Goal: Book appointment/travel/reservation

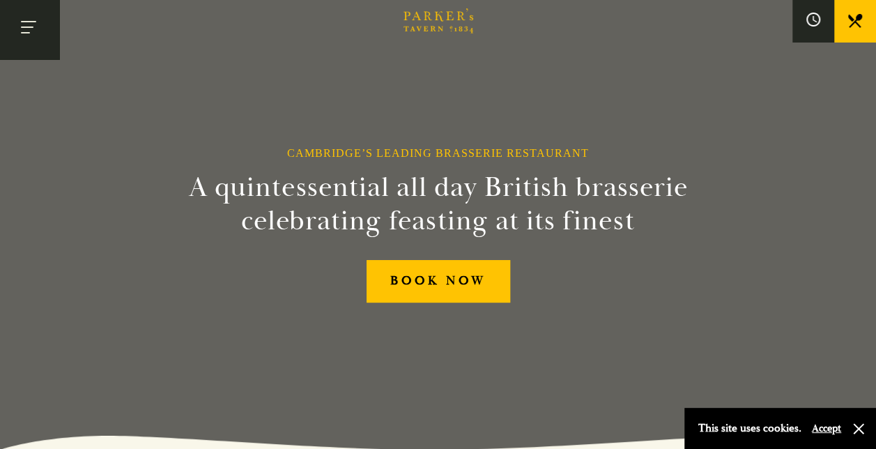
click at [38, 31] on button "Toggle navigation" at bounding box center [29, 29] width 59 height 59
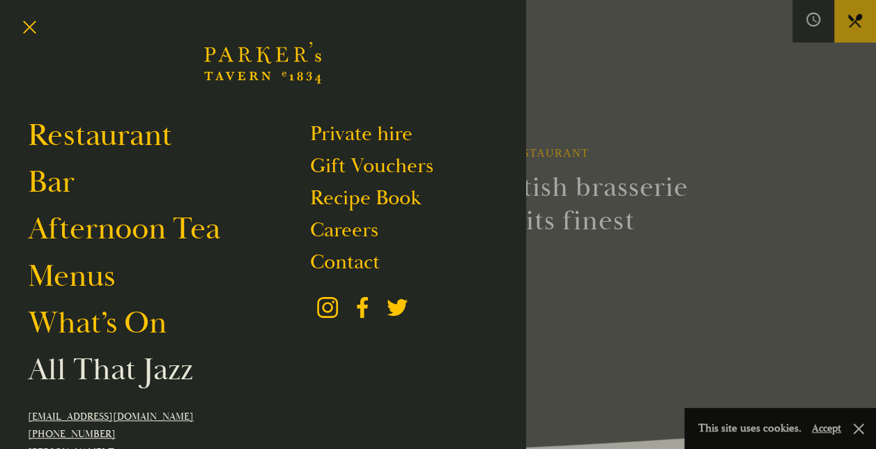
click at [85, 378] on link "All That Jazz" at bounding box center [110, 369] width 165 height 39
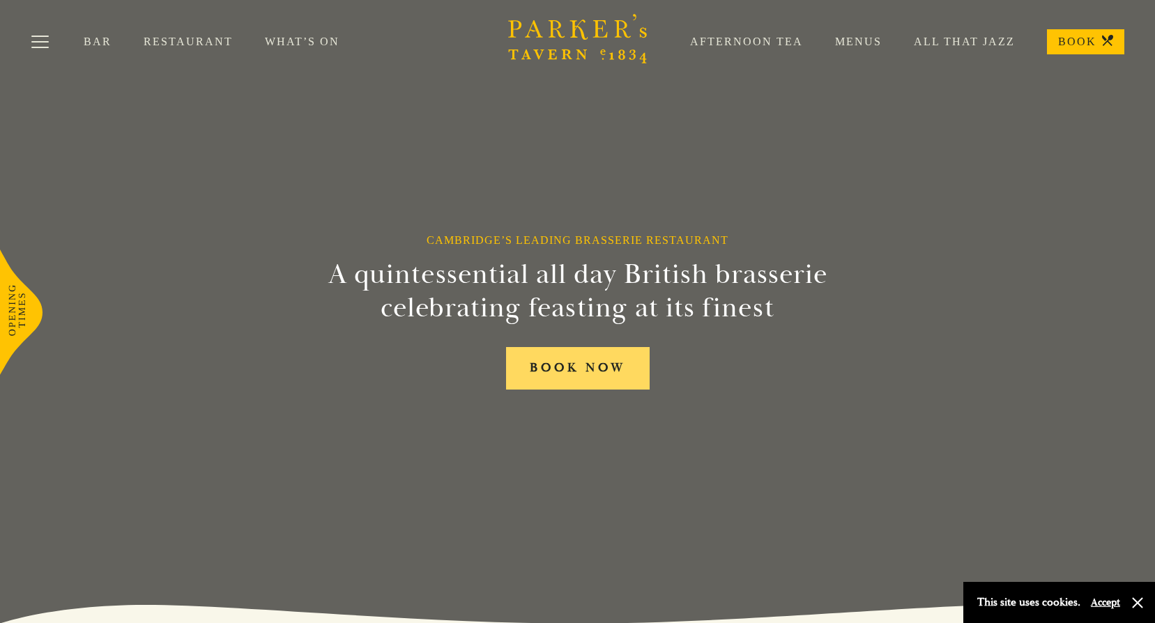
click at [586, 370] on link "BOOK NOW" at bounding box center [578, 368] width 144 height 43
click at [285, 40] on link "What’s On" at bounding box center [318, 42] width 107 height 14
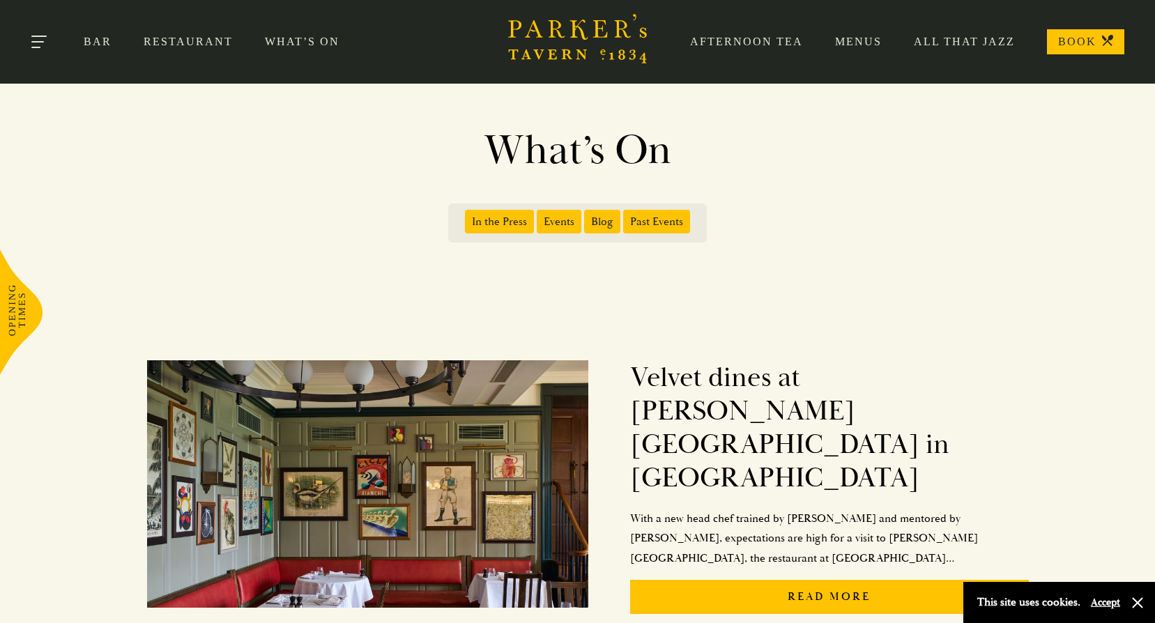
click at [32, 42] on button "Toggle navigation" at bounding box center [39, 44] width 59 height 59
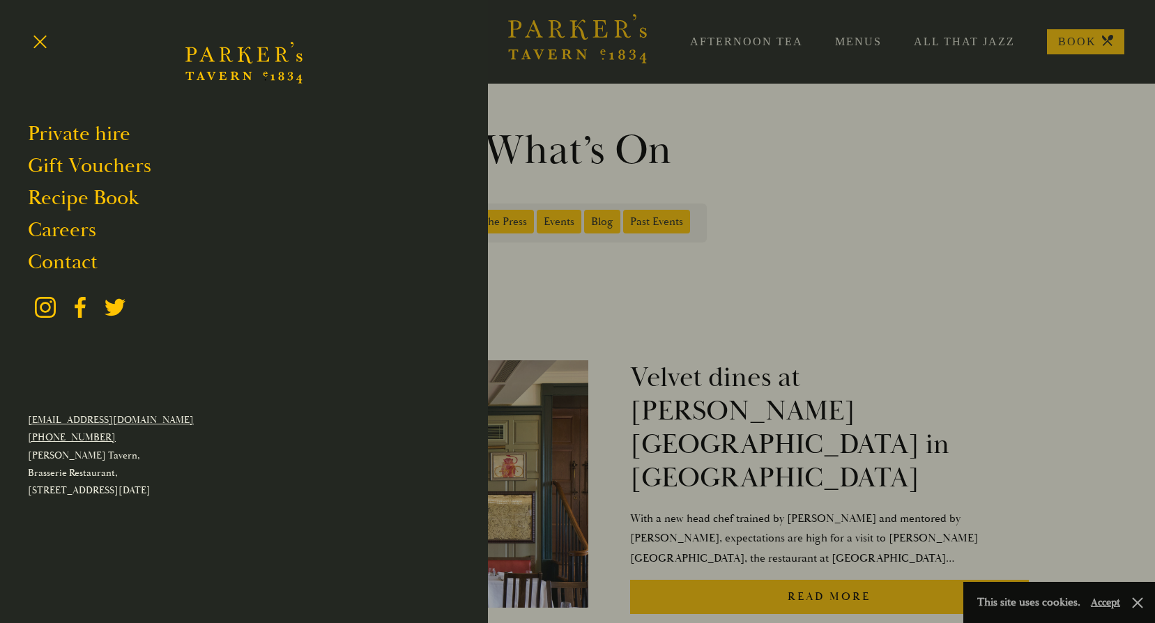
click at [998, 167] on div at bounding box center [577, 311] width 1155 height 623
